Goal: Find specific page/section: Find specific page/section

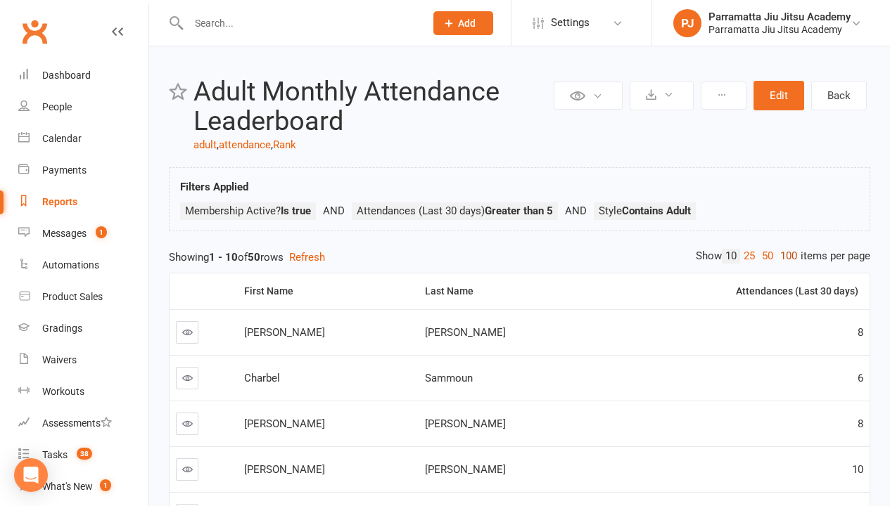
click at [785, 256] on link "100" at bounding box center [788, 256] width 24 height 15
